Goal: Find specific page/section: Find specific page/section

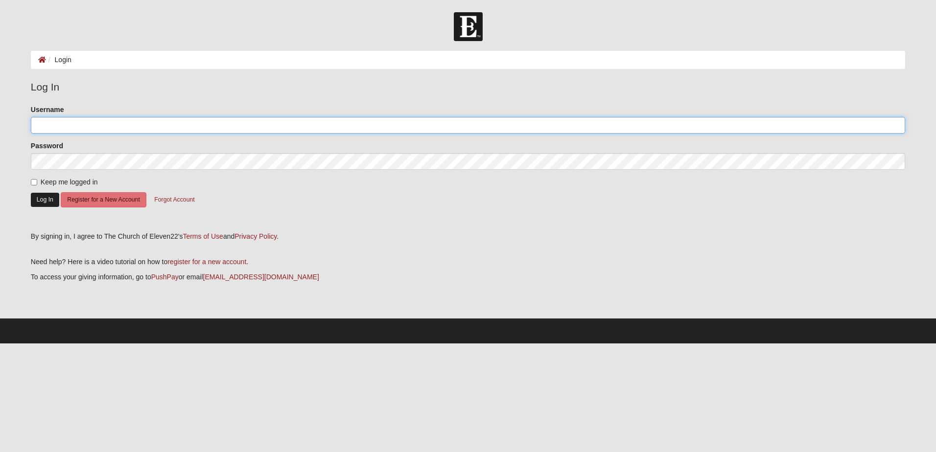
type input "dvreed"
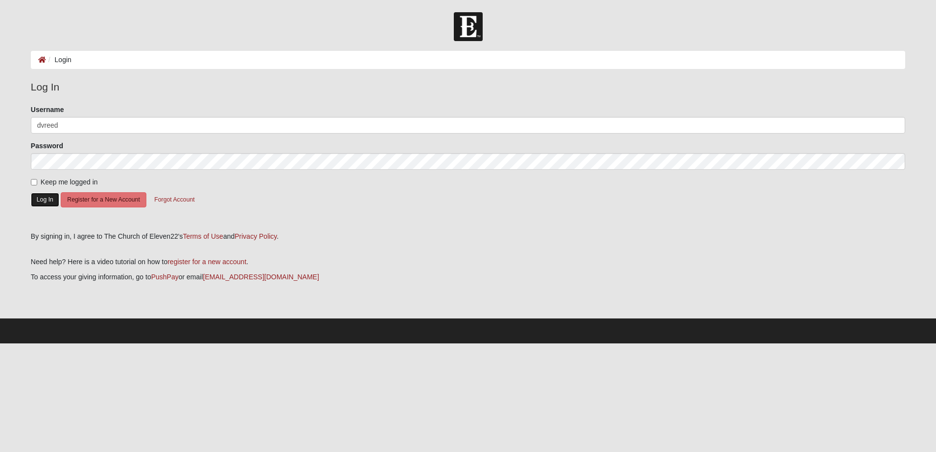
click at [40, 199] on button "Log In" at bounding box center [45, 200] width 28 height 14
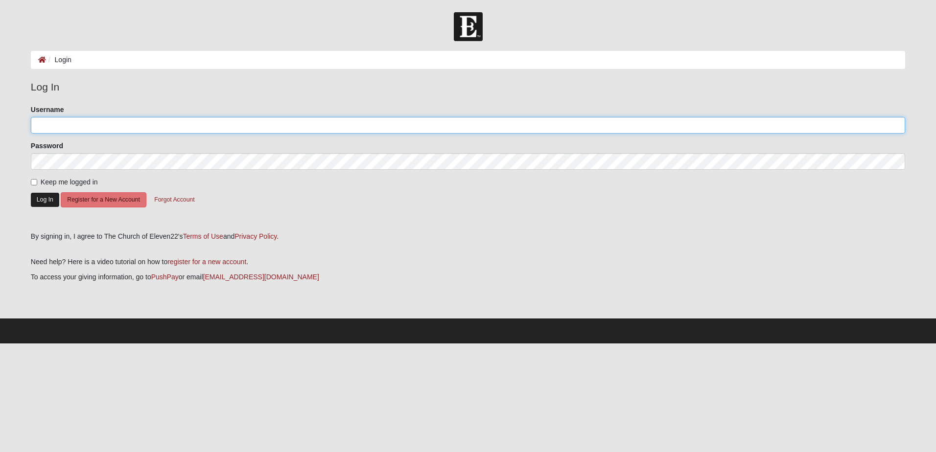
type input "dvreed"
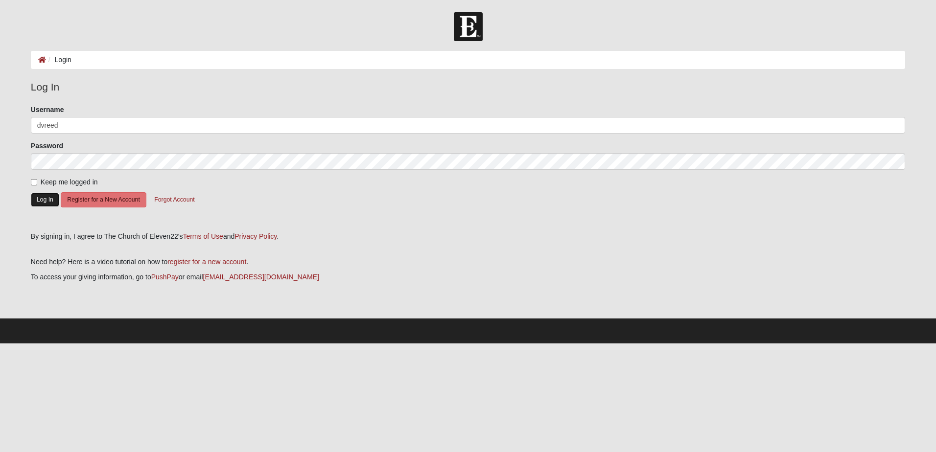
click at [36, 197] on button "Log In" at bounding box center [45, 200] width 28 height 14
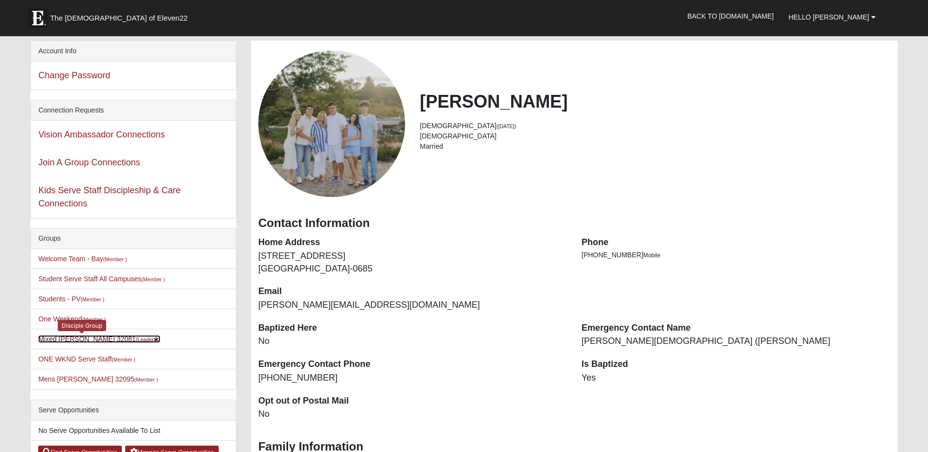
click at [57, 342] on link "Mixed Reed 32081 (Leader )" at bounding box center [99, 339] width 122 height 8
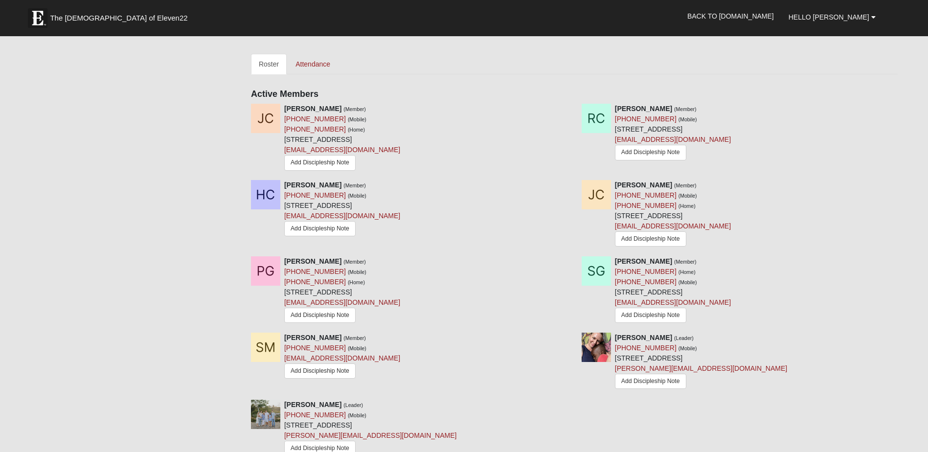
scroll to position [416, 0]
